Goal: Transaction & Acquisition: Obtain resource

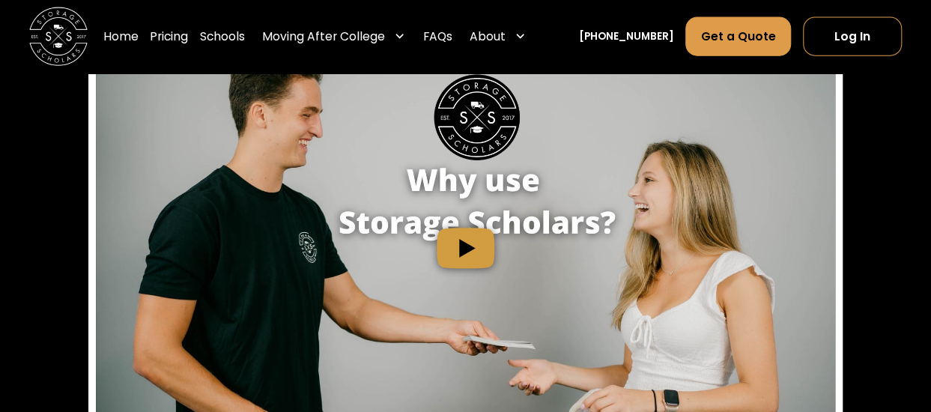
scroll to position [1723, 0]
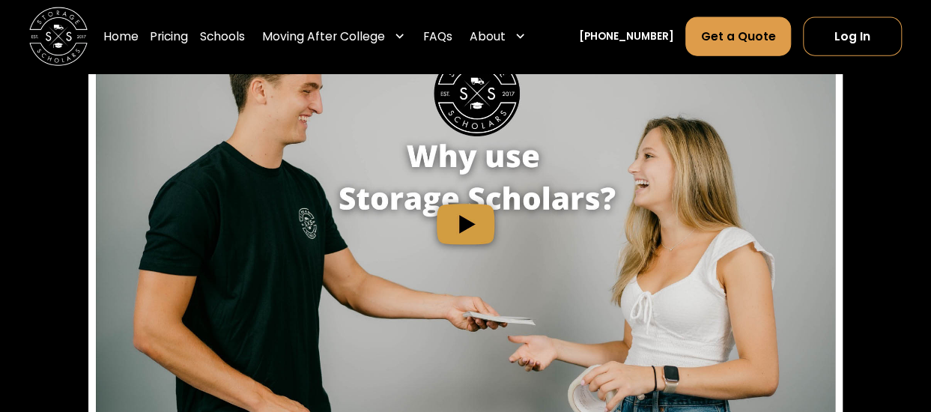
click at [480, 228] on img "open lightbox" at bounding box center [465, 224] width 739 height 416
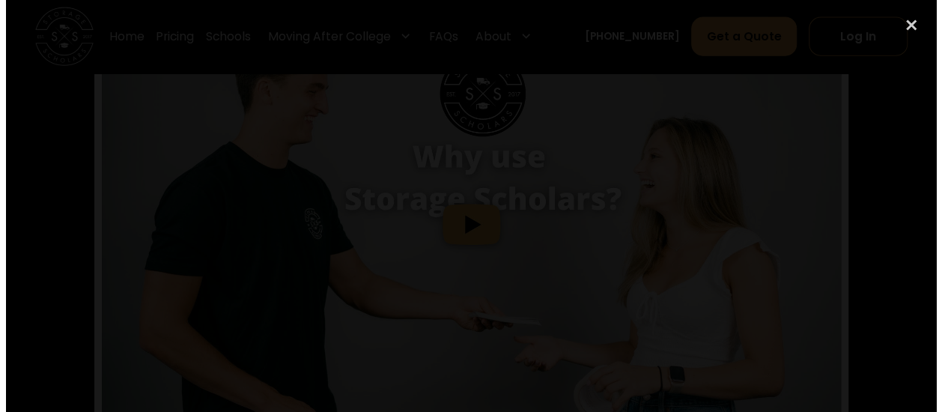
scroll to position [1681, 0]
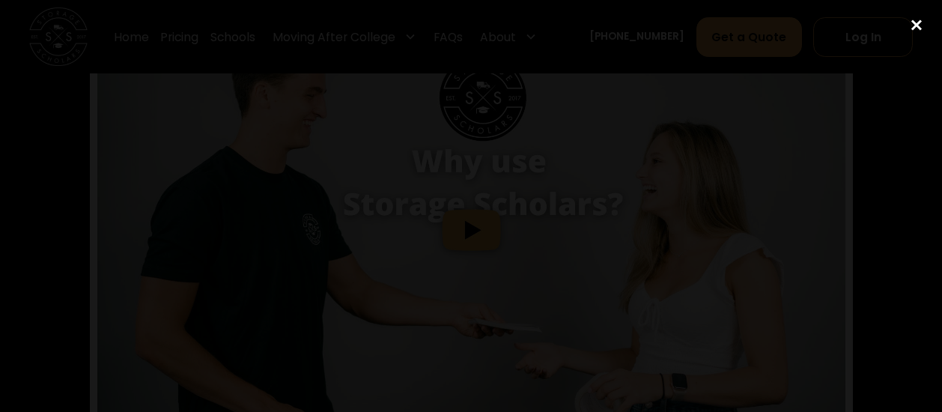
click at [918, 25] on div "close lightbox" at bounding box center [916, 24] width 51 height 33
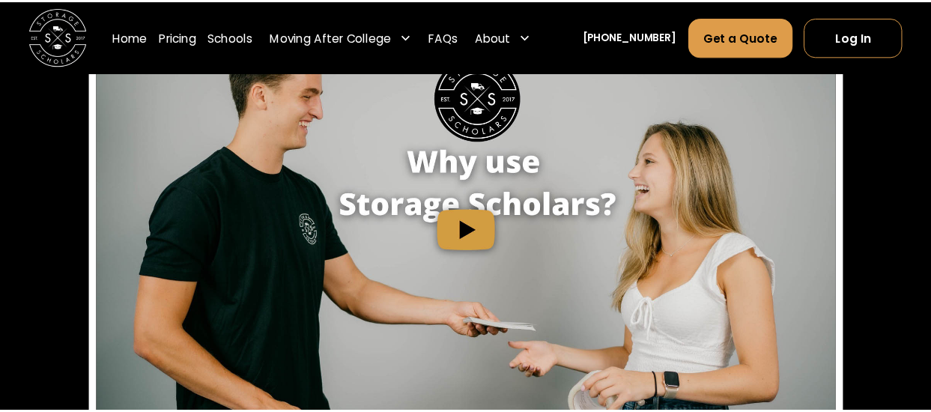
scroll to position [1741, 0]
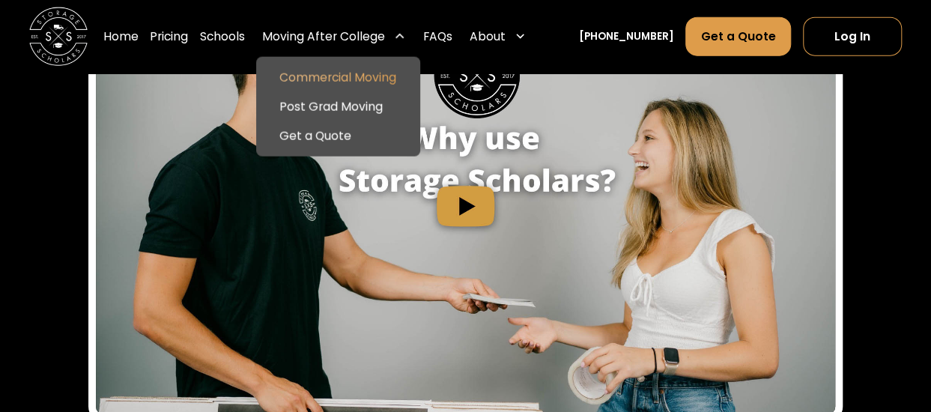
click at [365, 79] on link "Commercial Moving" at bounding box center [338, 77] width 152 height 29
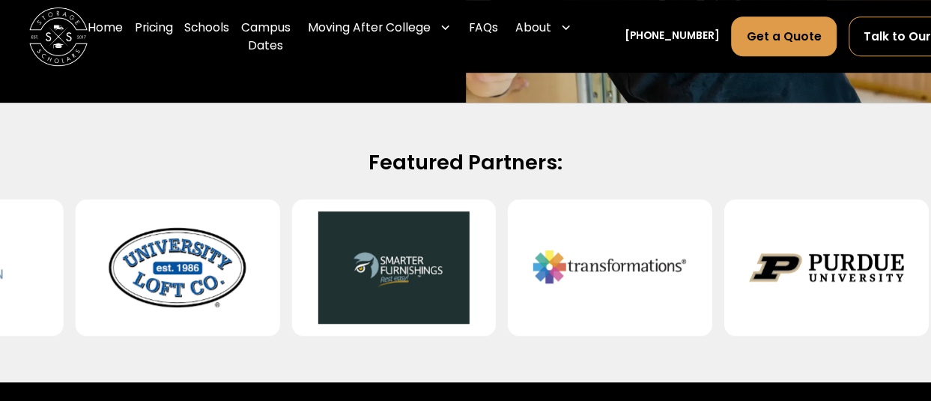
scroll to position [150, 0]
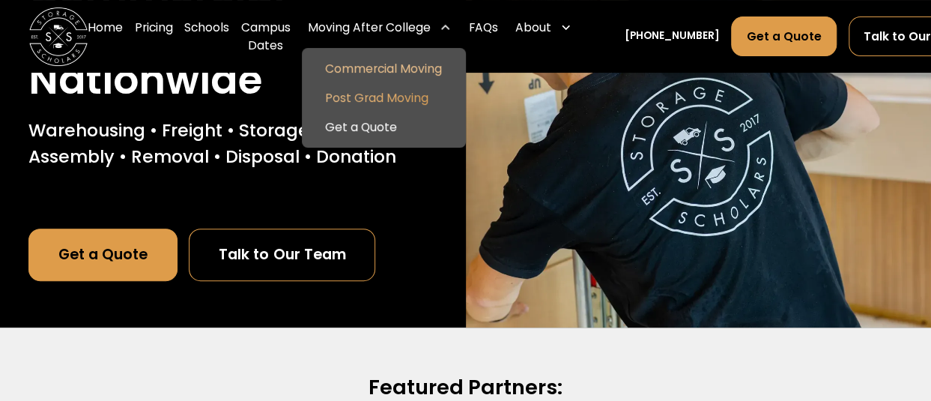
click at [353, 102] on link "Post Grad Moving" at bounding box center [384, 97] width 152 height 29
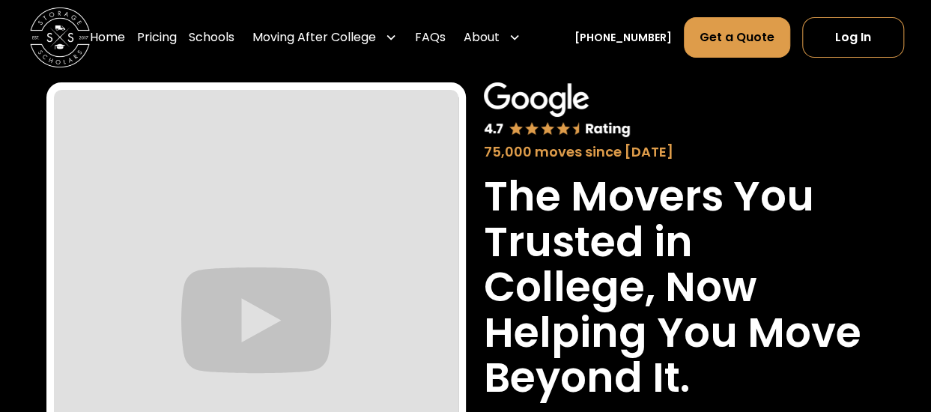
scroll to position [75, 0]
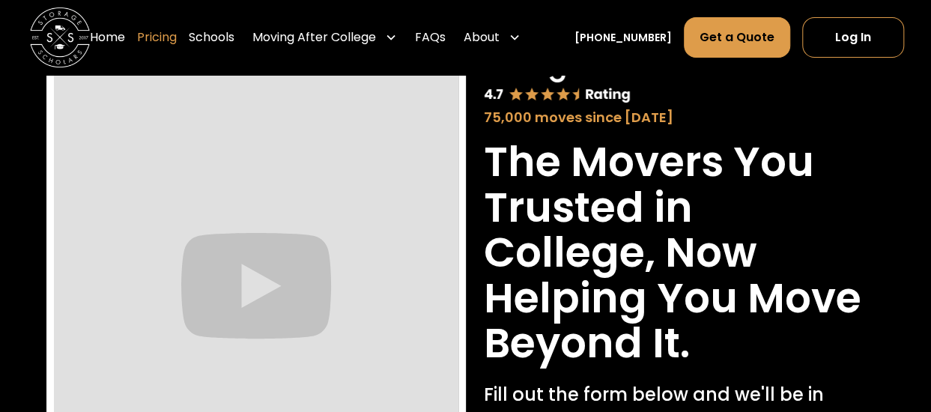
click at [174, 40] on link "Pricing" at bounding box center [157, 37] width 40 height 42
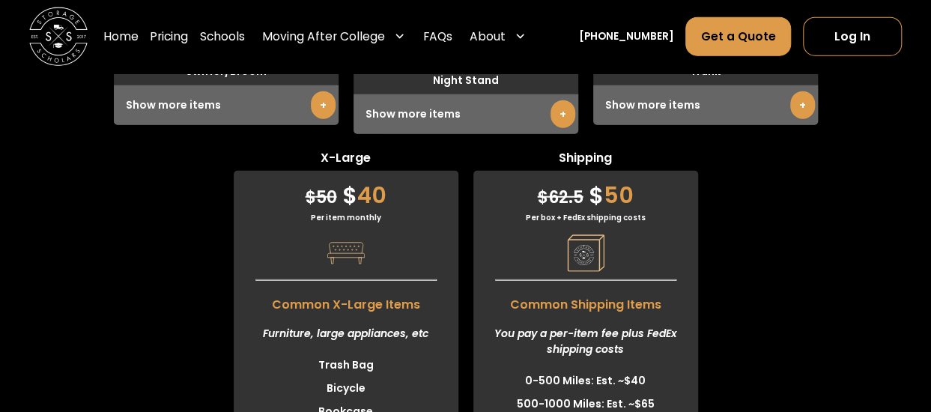
scroll to position [4638, 0]
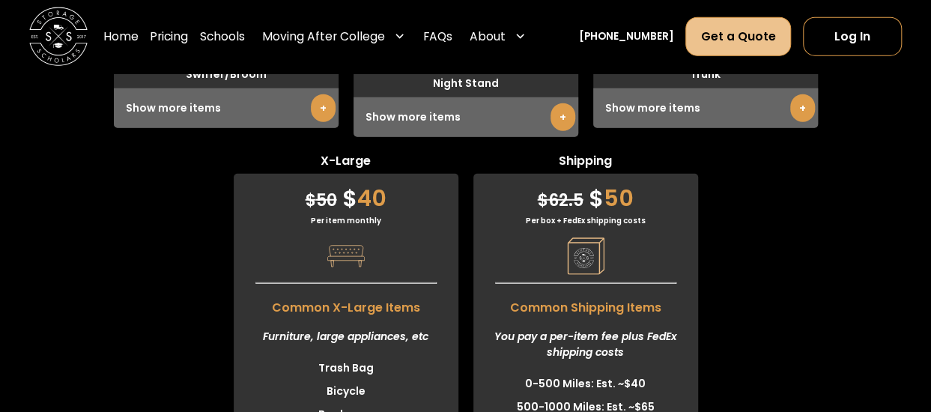
click at [731, 40] on link "Get a Quote" at bounding box center [738, 36] width 106 height 40
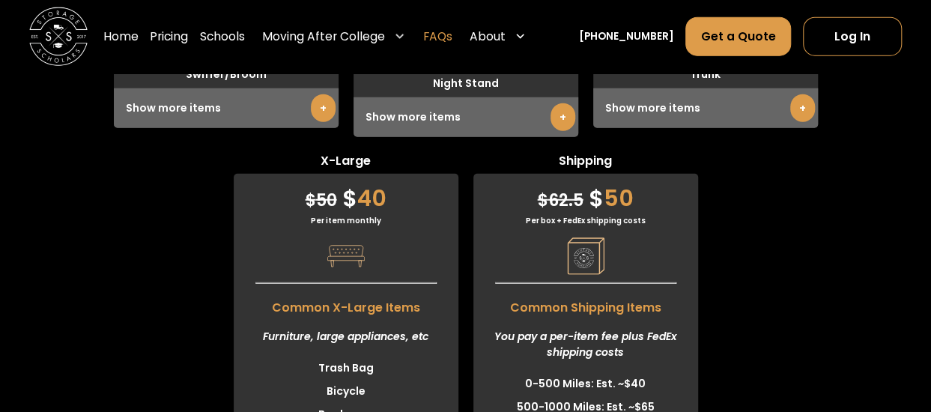
click at [452, 38] on link "FAQs" at bounding box center [437, 36] width 29 height 41
